Goal: Navigation & Orientation: Find specific page/section

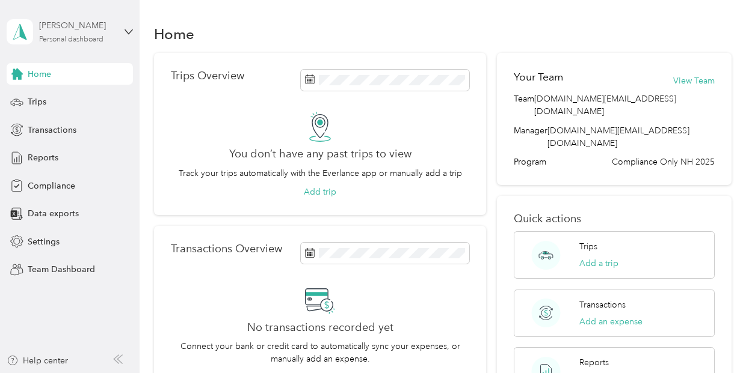
click at [74, 25] on div "[PERSON_NAME]" at bounding box center [76, 25] width 75 height 13
click at [61, 100] on div "Team dashboard" at bounding box center [168, 98] width 307 height 21
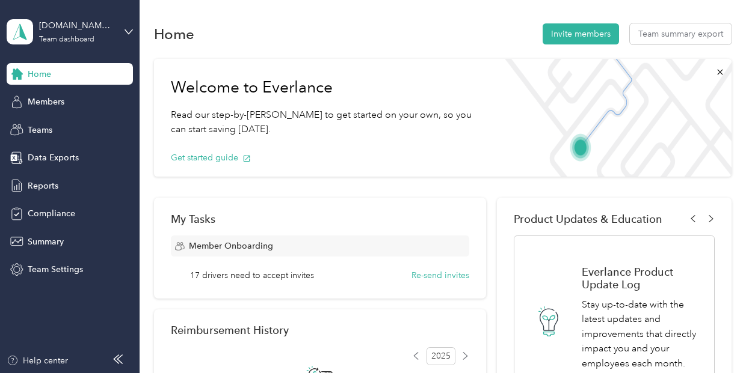
click at [58, 118] on div "Home Members Teams Data Exports Reports Compliance Summary Team Settings" at bounding box center [70, 172] width 126 height 218
click at [52, 127] on span "Teams" at bounding box center [40, 130] width 25 height 13
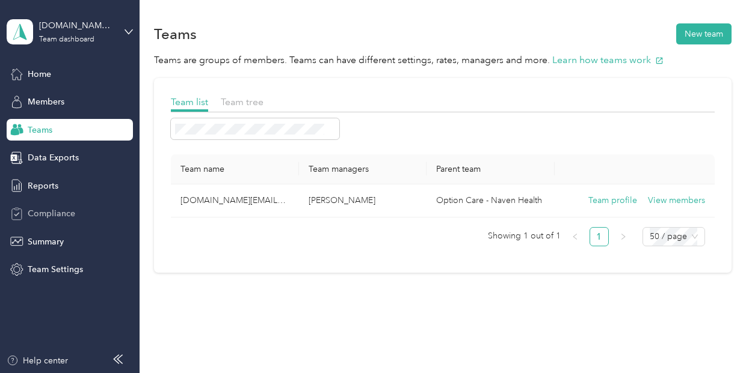
click at [48, 217] on span "Compliance" at bounding box center [52, 213] width 48 height 13
click at [48, 107] on span "Members" at bounding box center [46, 102] width 37 height 13
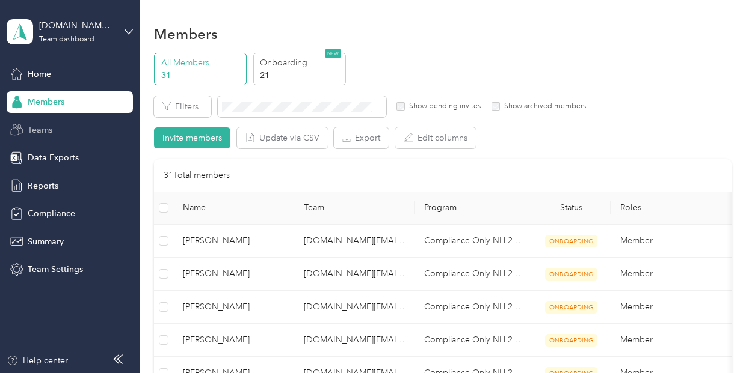
click at [45, 130] on span "Teams" at bounding box center [40, 130] width 25 height 13
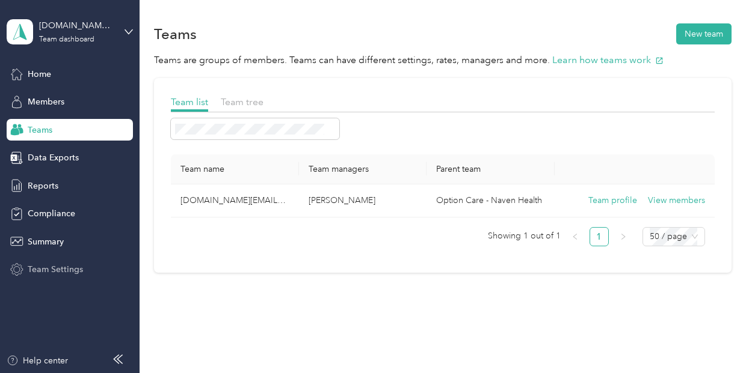
click at [39, 278] on div "Team Settings" at bounding box center [70, 270] width 126 height 22
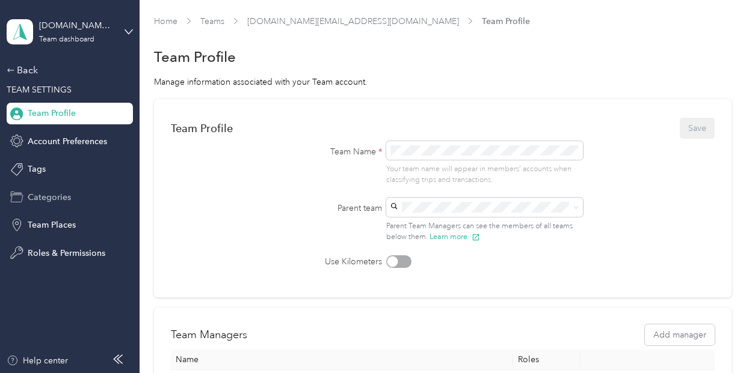
click at [67, 197] on span "Categories" at bounding box center [49, 197] width 43 height 13
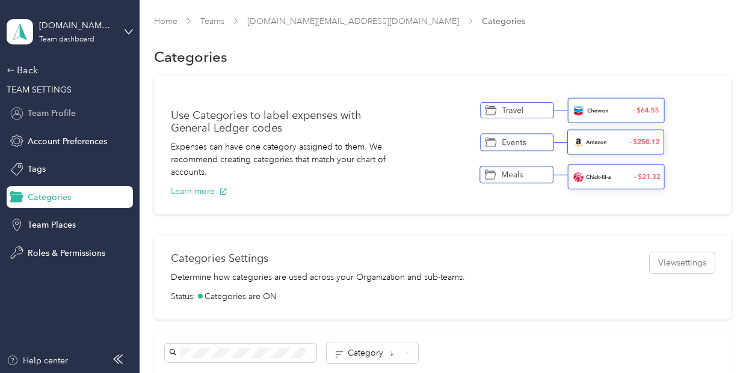
click at [69, 116] on span "Team Profile" at bounding box center [52, 113] width 48 height 13
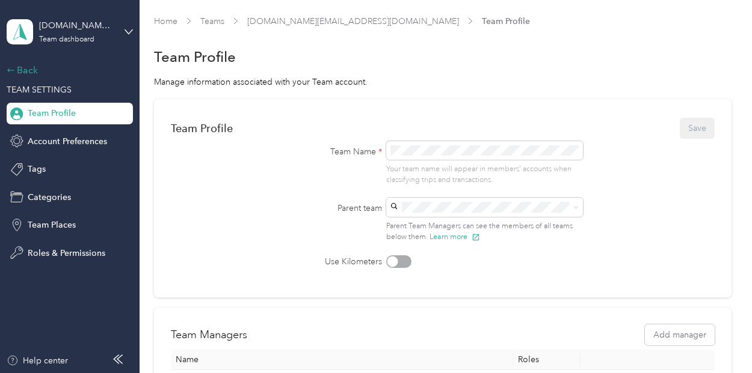
click at [25, 71] on div "Back" at bounding box center [67, 70] width 120 height 14
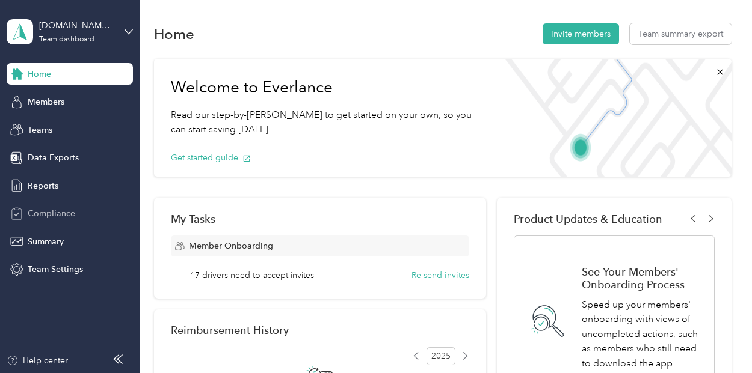
click at [55, 215] on span "Compliance" at bounding box center [52, 213] width 48 height 13
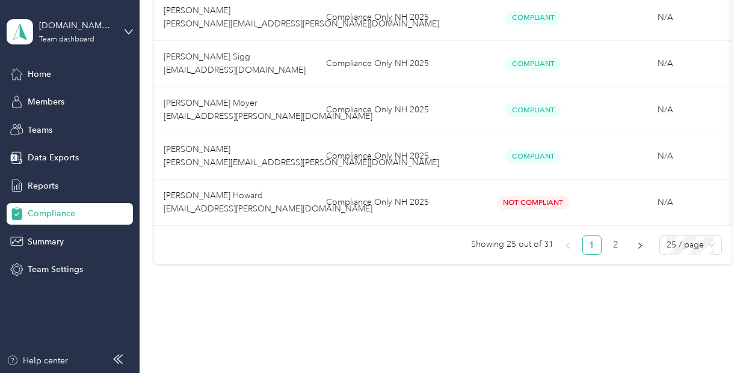
scroll to position [1203, 0]
